Goal: Register for event/course

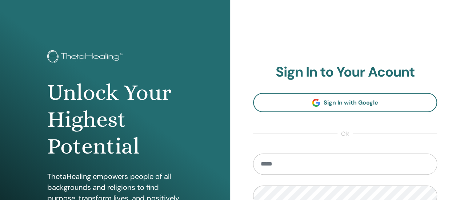
click at [301, 168] on input "email" at bounding box center [345, 164] width 184 height 21
type input "**********"
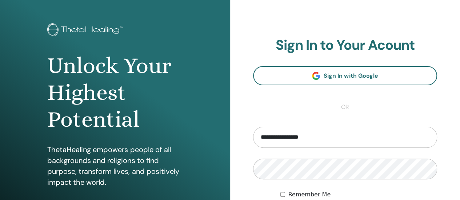
scroll to position [73, 0]
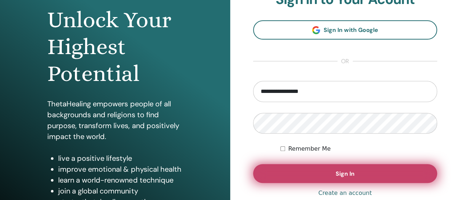
click at [306, 170] on button "Sign In" at bounding box center [345, 173] width 184 height 19
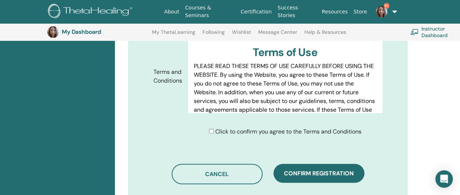
scroll to position [417, 0]
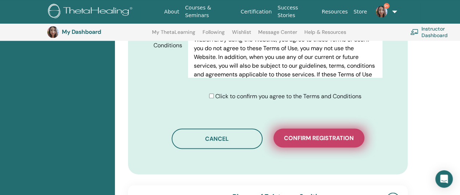
click at [297, 136] on span "Confirm registration" at bounding box center [319, 138] width 70 height 8
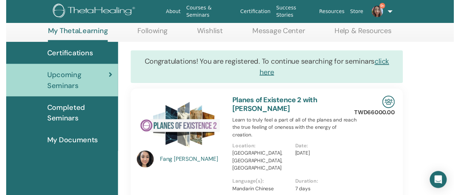
scroll to position [92, 0]
